Goal: Task Accomplishment & Management: Manage account settings

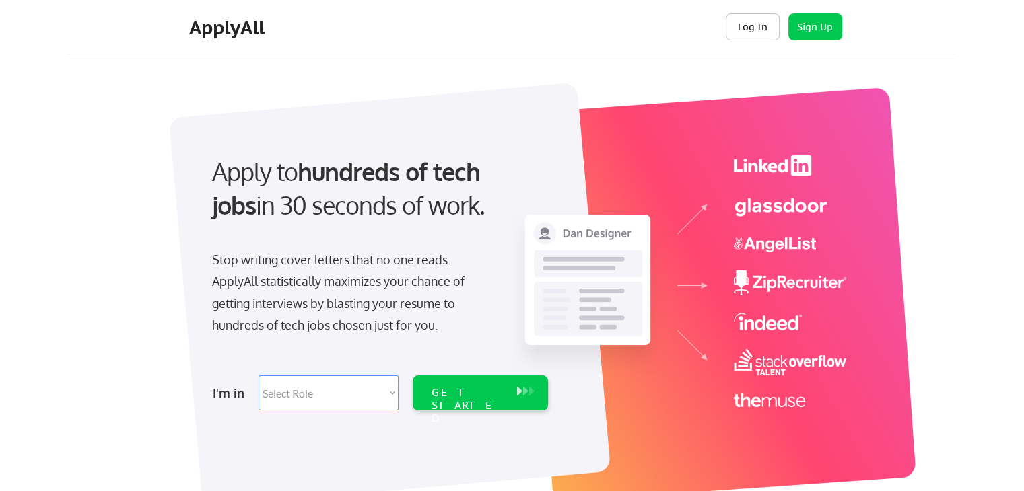
click at [740, 30] on button "Log In" at bounding box center [753, 26] width 54 height 27
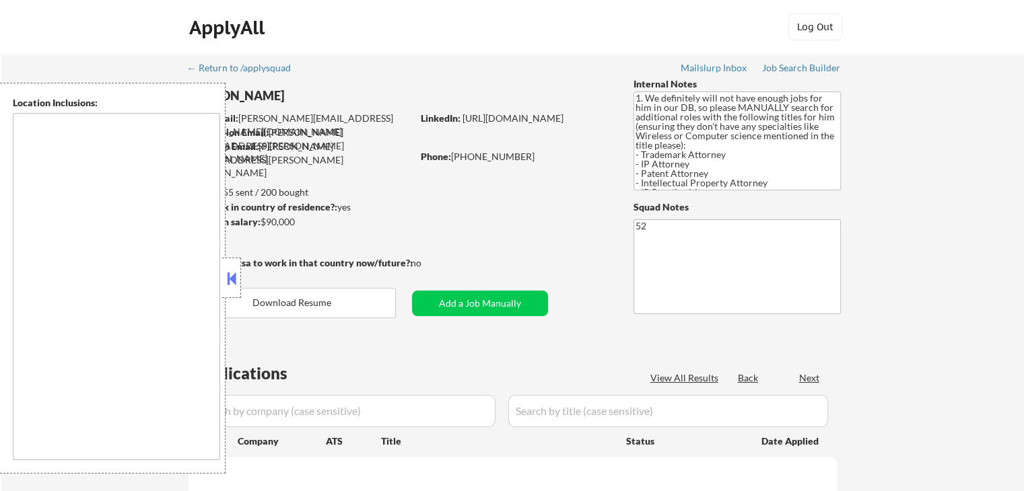
select select ""pending""
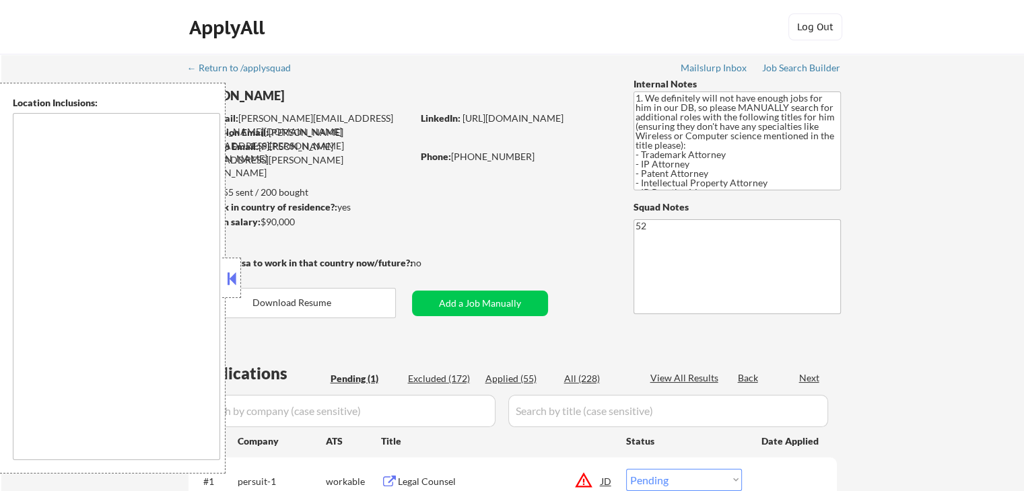
type textarea "[GEOGRAPHIC_DATA], [GEOGRAPHIC_DATA] [GEOGRAPHIC_DATA], [GEOGRAPHIC_DATA], [GEO…"
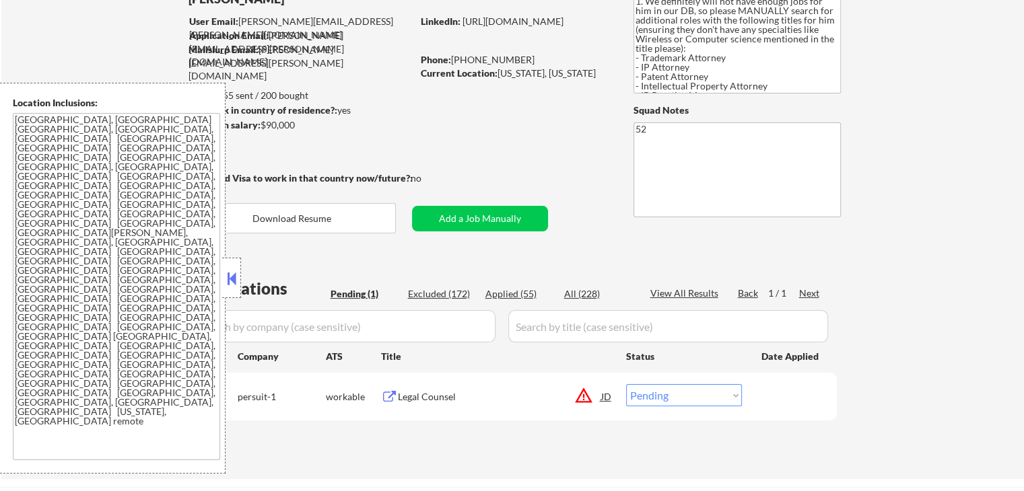
scroll to position [179, 0]
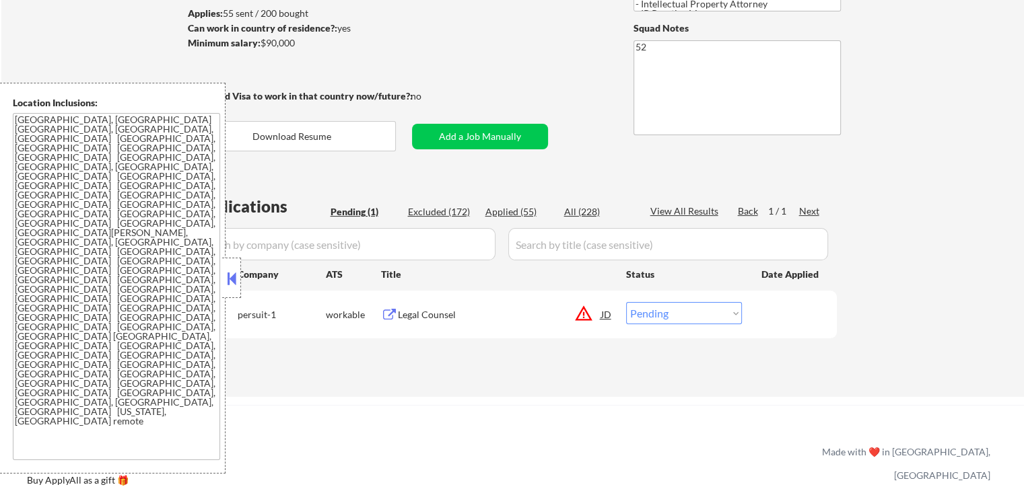
click at [458, 316] on div "Legal Counsel" at bounding box center [499, 314] width 203 height 13
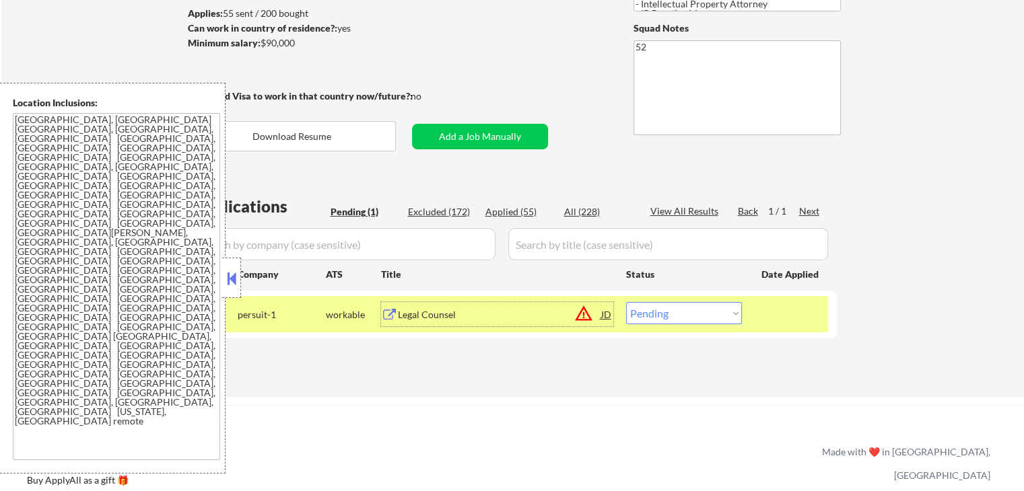
click at [608, 318] on div "JD" at bounding box center [606, 314] width 13 height 24
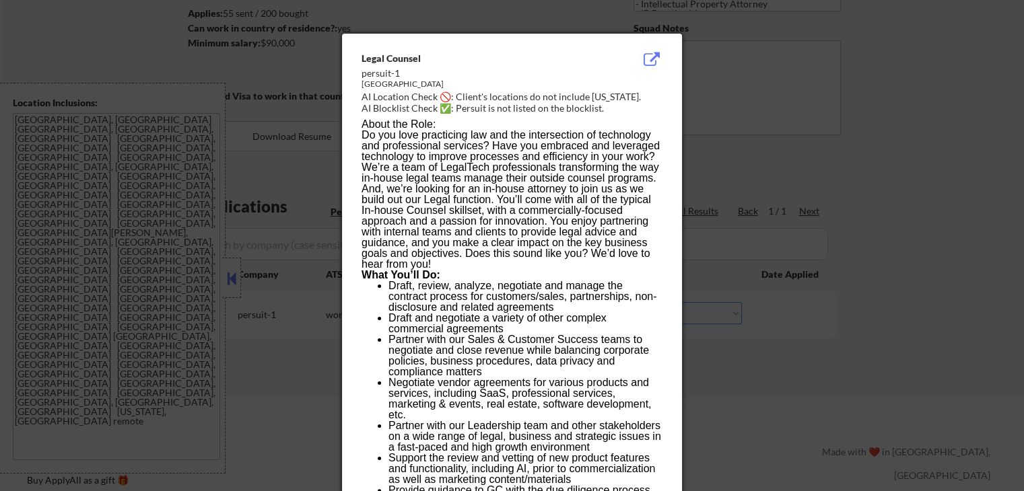
click at [899, 147] on div at bounding box center [512, 245] width 1024 height 491
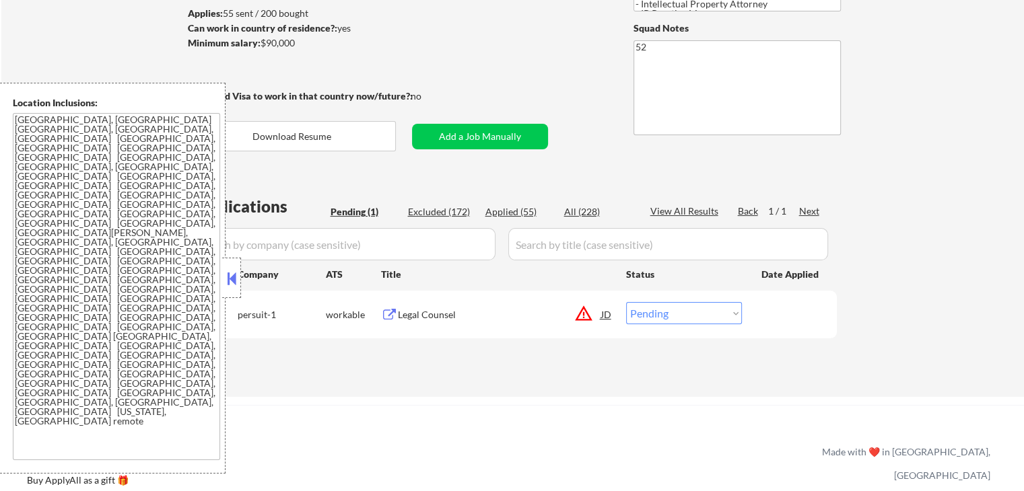
click at [665, 317] on select "Choose an option... Pending Applied Excluded (Questions) Excluded (Expired) Exc…" at bounding box center [684, 313] width 116 height 22
select select ""excluded__expired_""
click at [626, 302] on select "Choose an option... Pending Applied Excluded (Questions) Excluded (Expired) Exc…" at bounding box center [684, 313] width 116 height 22
